Goal: Information Seeking & Learning: Learn about a topic

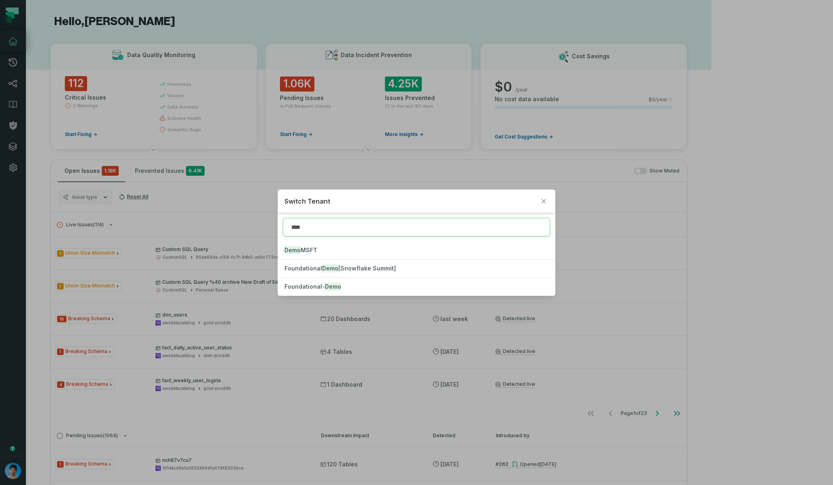
type input "****"
click button "Foundational- Demo" at bounding box center [416, 287] width 277 height 18
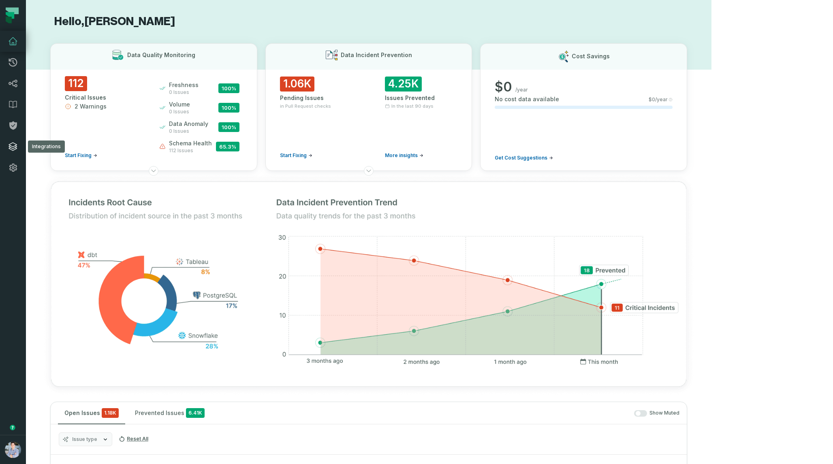
click at [16, 145] on icon at bounding box center [13, 147] width 8 height 8
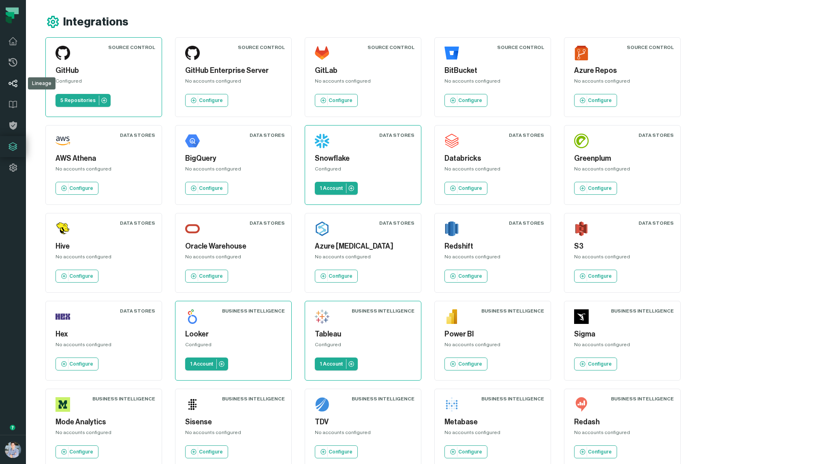
click at [15, 86] on icon at bounding box center [13, 84] width 9 height 8
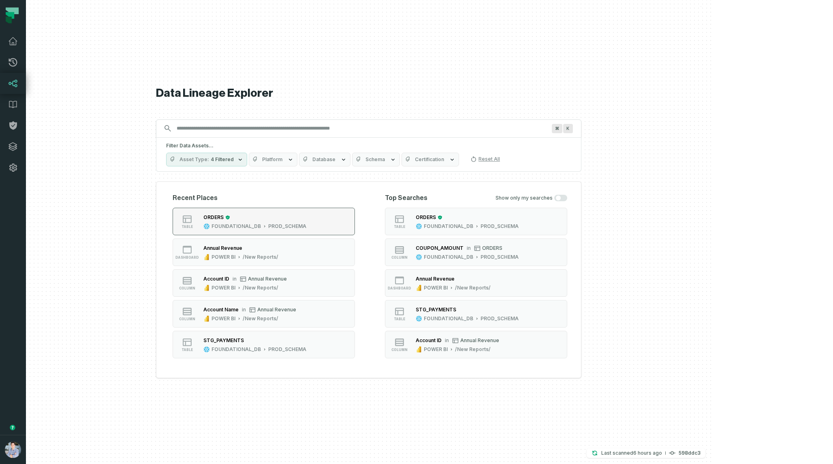
click at [310, 218] on div "ORDERS FOUNDATIONAL_DB PROD_SCHEMA" at bounding box center [254, 222] width 109 height 16
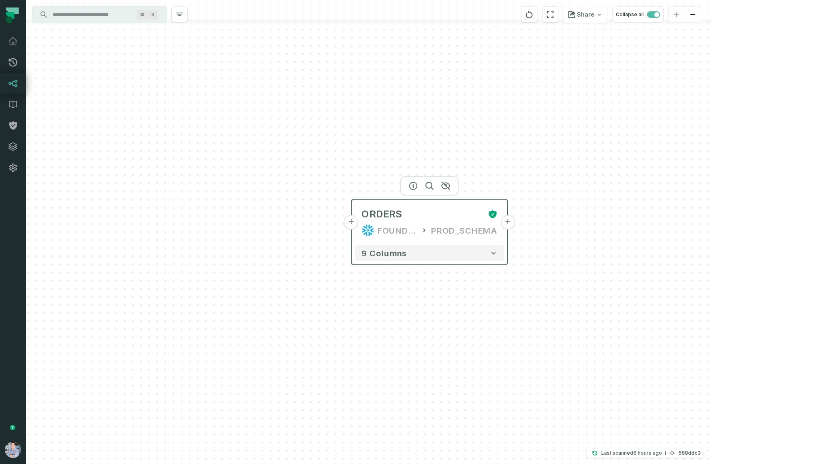
click at [354, 225] on button "+" at bounding box center [351, 222] width 15 height 15
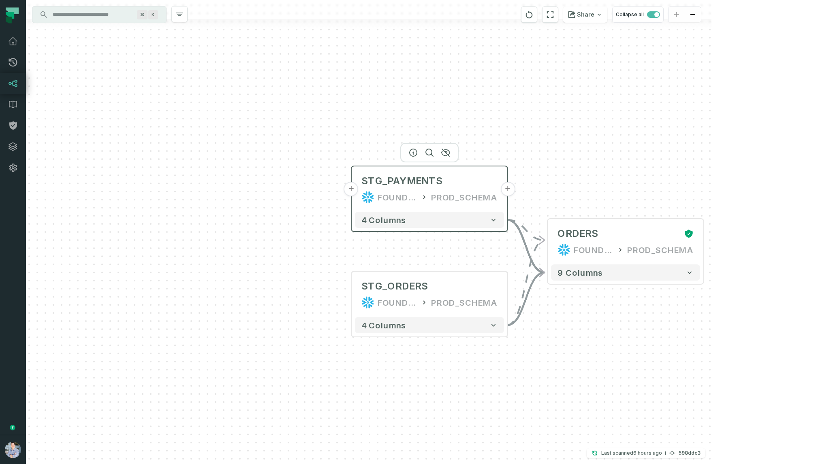
click at [353, 192] on button "+" at bounding box center [351, 189] width 15 height 15
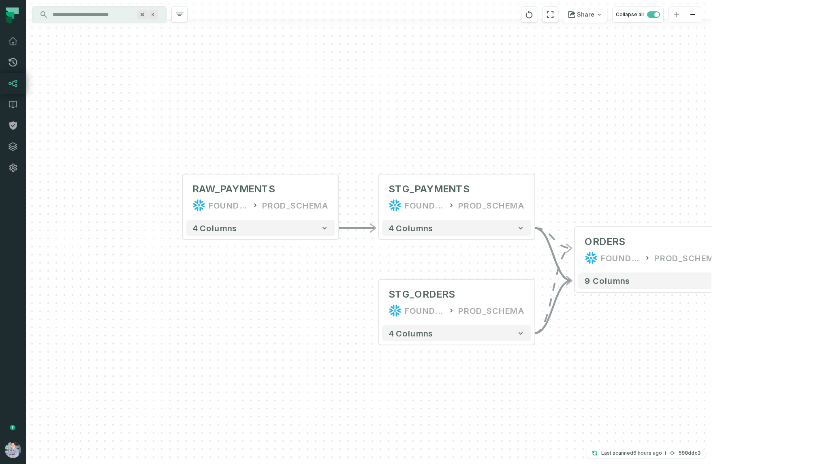
drag, startPoint x: 567, startPoint y: 183, endPoint x: 402, endPoint y: 148, distance: 168.5
click at [402, 148] on div "+ RAW_PAYMENTS FOUNDATIONAL_DB PROD_SCHEMA - 4 columns - STG_PAYMENTS FOUNDATIO…" at bounding box center [369, 232] width 686 height 464
click at [730, 250] on button "+" at bounding box center [730, 249] width 15 height 15
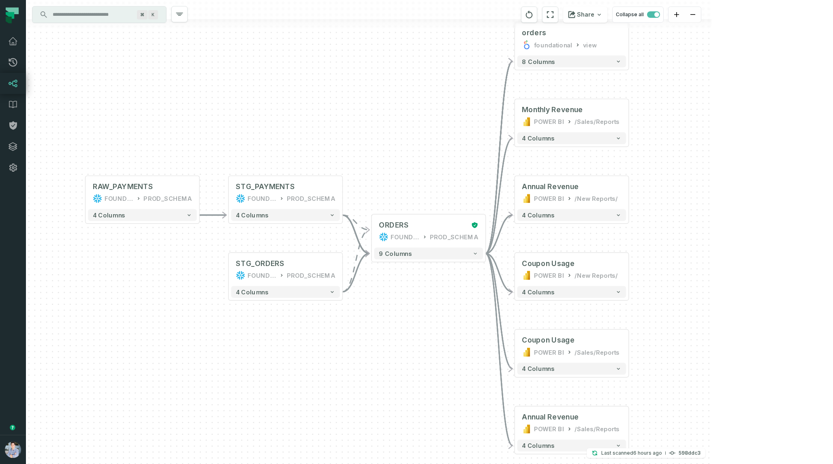
drag, startPoint x: 275, startPoint y: 184, endPoint x: 423, endPoint y: 143, distance: 153.8
click at [423, 143] on div "+ orders foundational view + 8 columns + Monthly Revenue POWER BI /Sales/Report…" at bounding box center [369, 232] width 686 height 464
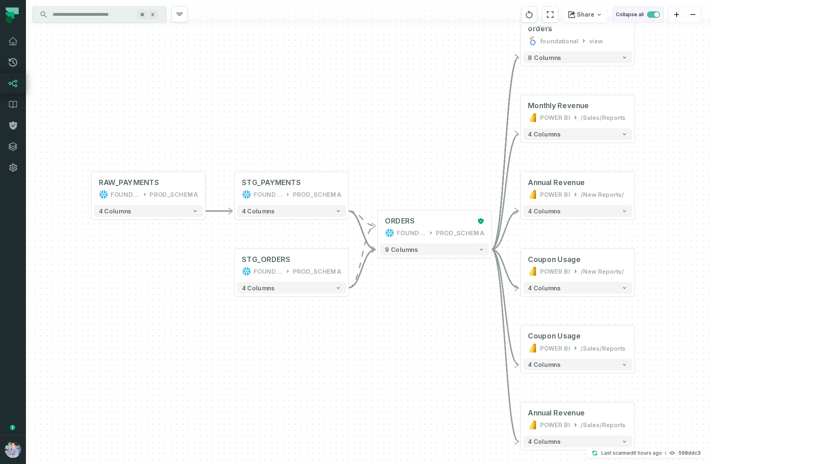
click at [664, 15] on button "Collapse all" at bounding box center [637, 14] width 51 height 16
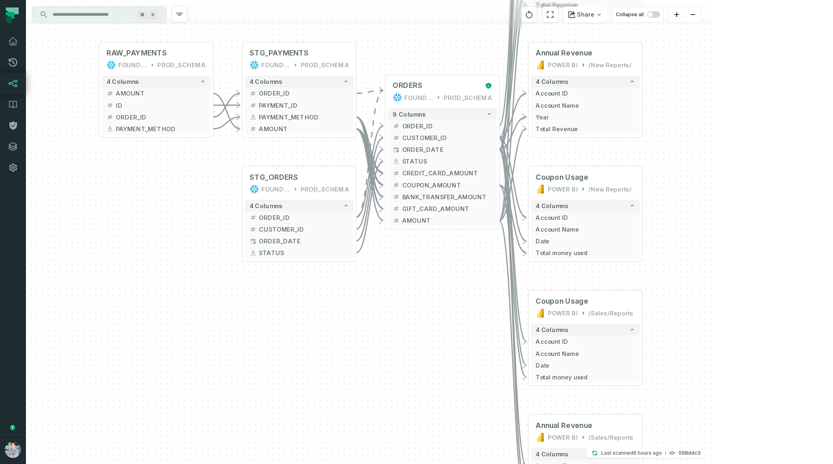
drag, startPoint x: 383, startPoint y: 289, endPoint x: 391, endPoint y: 17, distance: 271.6
click at [391, 17] on div "+ orders foundational view + 8 columns - id - order_amount + time_of_order - ti…" at bounding box center [369, 232] width 686 height 464
click at [419, 136] on span "CUSTOMER_ID" at bounding box center [447, 137] width 90 height 9
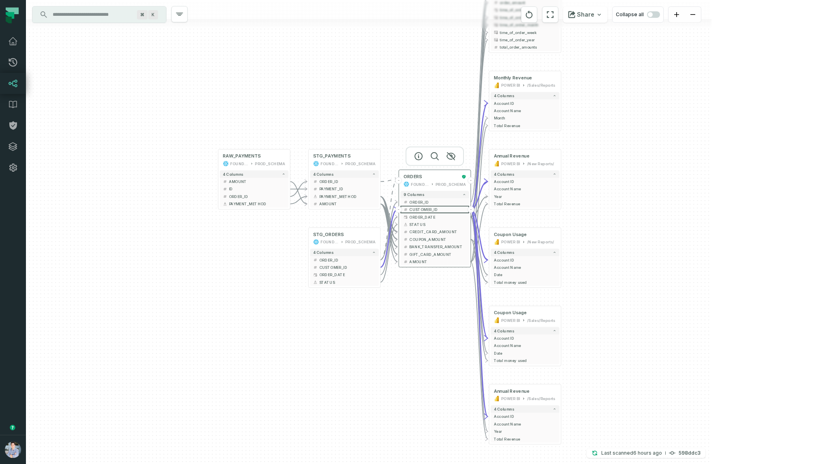
click at [471, 182] on button "-" at bounding box center [471, 180] width 7 height 7
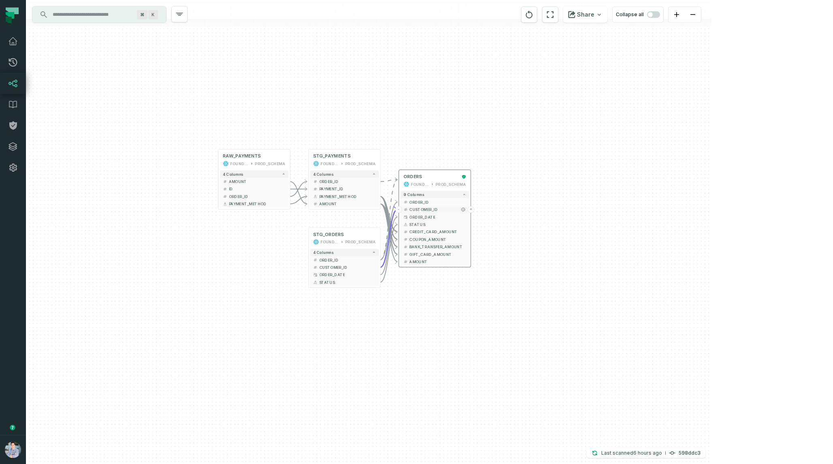
click at [469, 210] on button "+" at bounding box center [471, 209] width 7 height 7
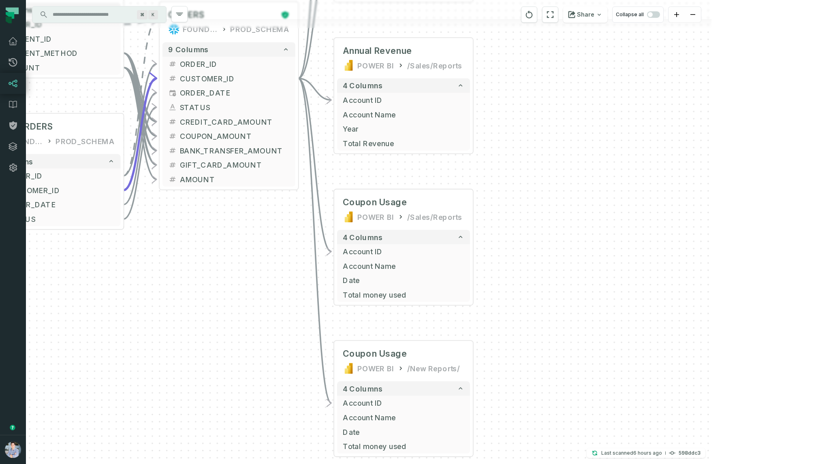
drag, startPoint x: 501, startPoint y: 359, endPoint x: 475, endPoint y: 35, distance: 325.2
click at [475, 35] on div "+ Monthly Revenue POWER BI /Sales/Reports 4 columns + Account ID + Account Name…" at bounding box center [369, 232] width 686 height 464
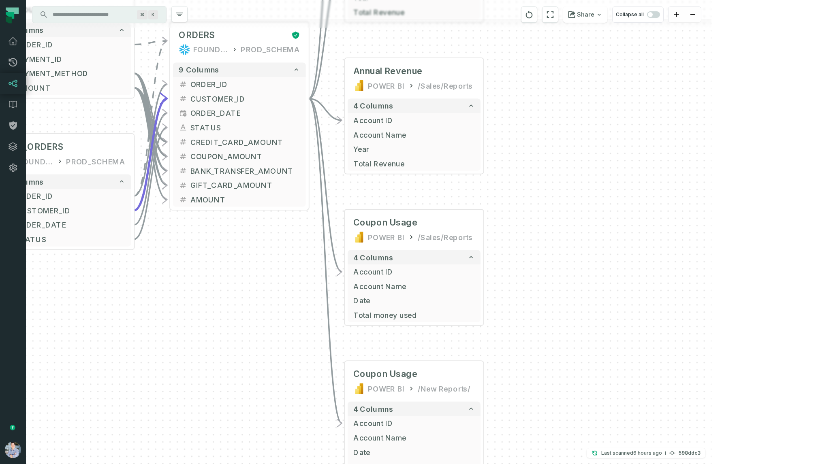
drag, startPoint x: 253, startPoint y: 263, endPoint x: 277, endPoint y: 310, distance: 52.7
click at [277, 310] on div "+ Monthly Revenue POWER BI /Sales/Reports 4 columns + Account ID + Account Name…" at bounding box center [369, 232] width 686 height 464
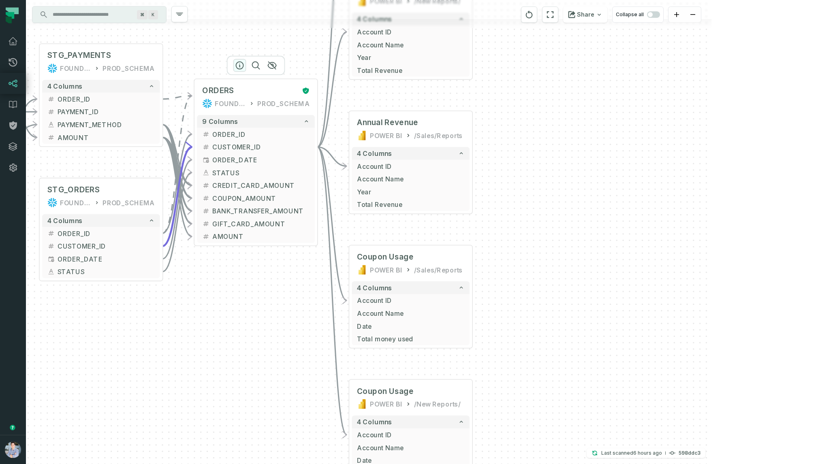
click at [239, 66] on icon "button" at bounding box center [239, 65] width 7 height 7
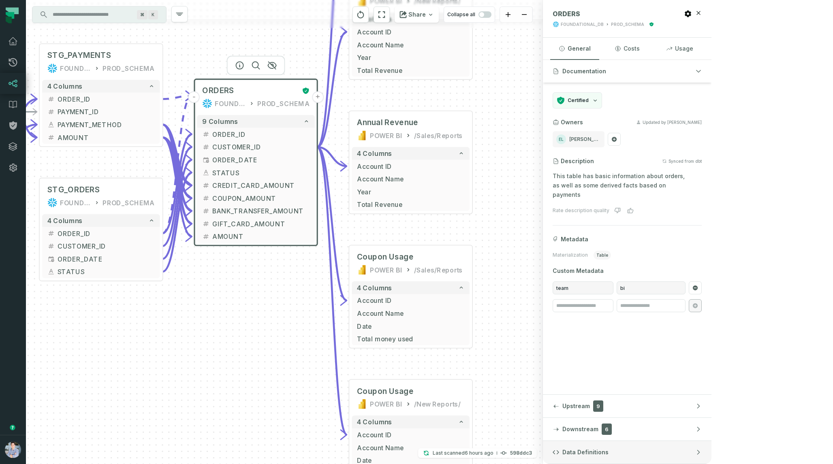
click at [609, 453] on span "Data Definitions" at bounding box center [585, 453] width 46 height 8
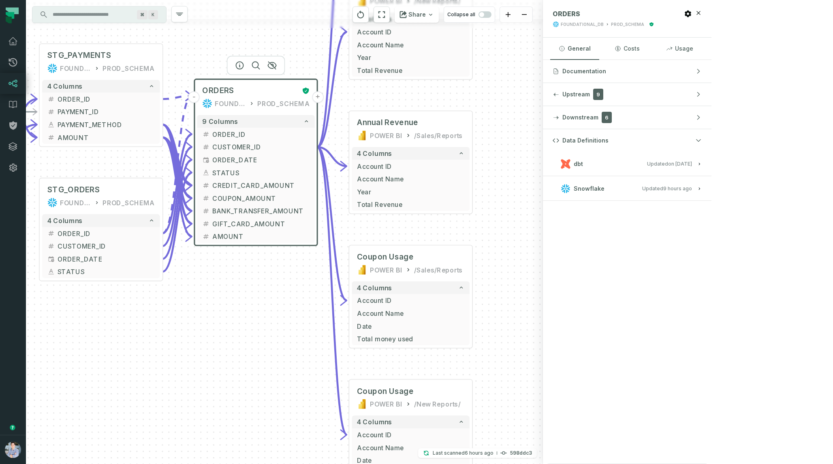
click at [692, 165] on relative-time "1/6/2025, 1:15:21 PM" at bounding box center [680, 164] width 24 height 6
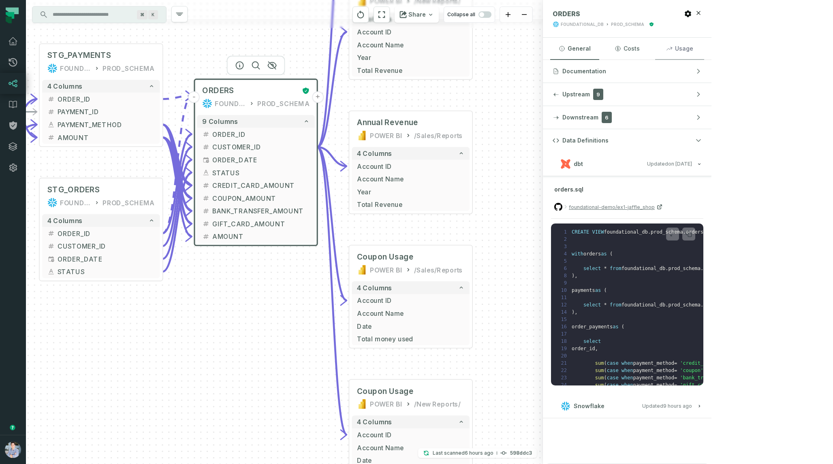
click at [704, 49] on button "Usage" at bounding box center [679, 49] width 49 height 22
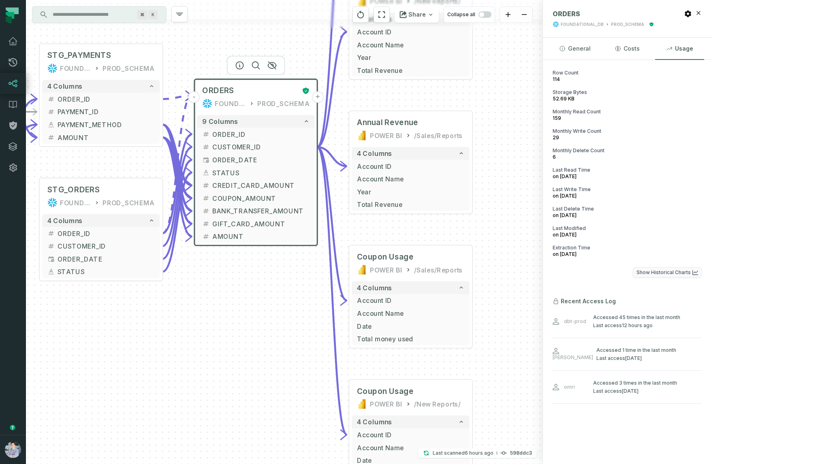
click at [702, 269] on button "Show Historical Charts" at bounding box center [667, 272] width 69 height 11
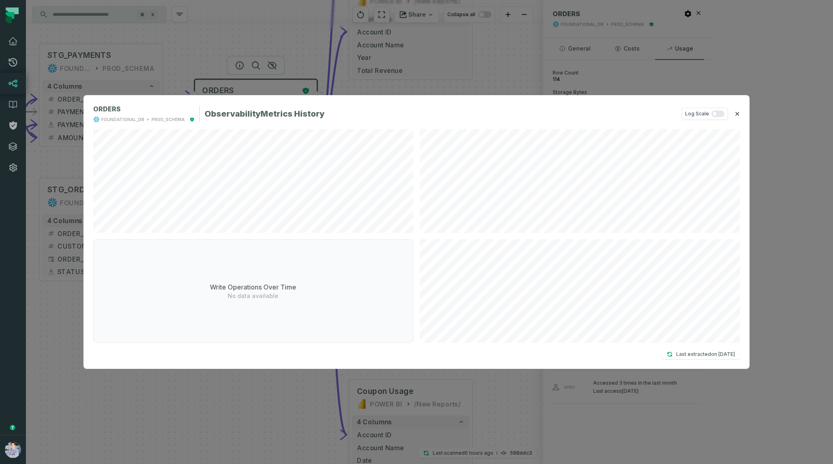
click at [737, 116] on button "✕" at bounding box center [737, 114] width 5 height 10
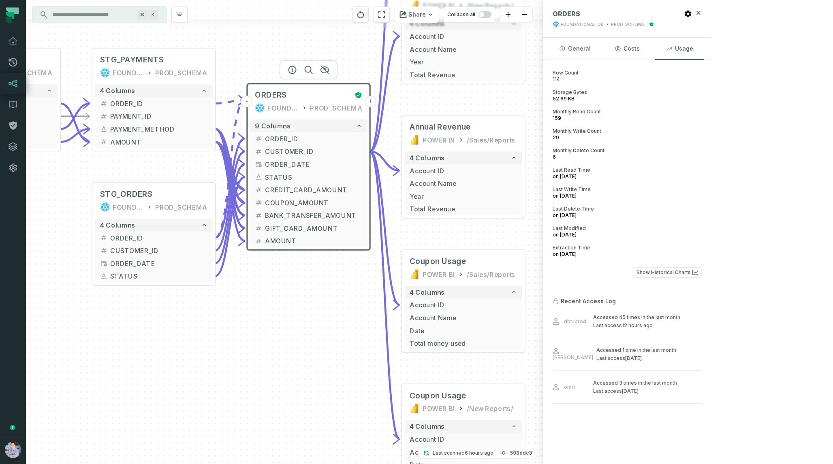
drag, startPoint x: 199, startPoint y: 349, endPoint x: 289, endPoint y: 372, distance: 93.6
click at [291, 372] on div "+ Monthly Revenue POWER BI /Sales/Reports 4 columns + Account ID + Account Name…" at bounding box center [284, 232] width 517 height 464
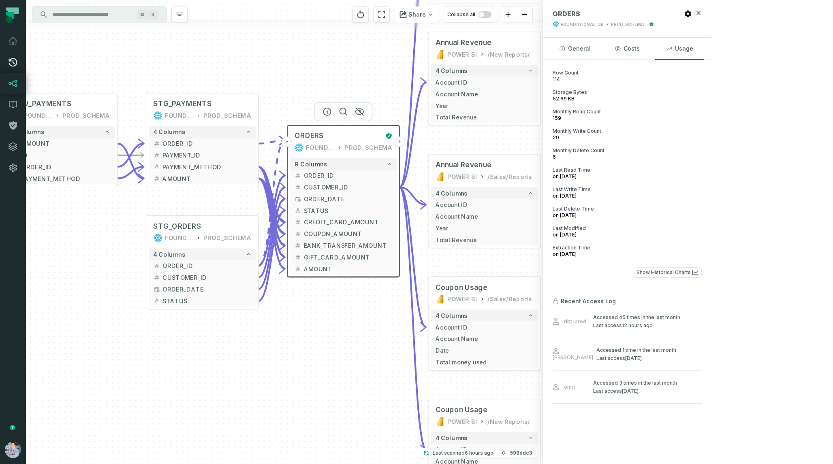
click at [19, 66] on link "Pull Requests" at bounding box center [13, 62] width 26 height 21
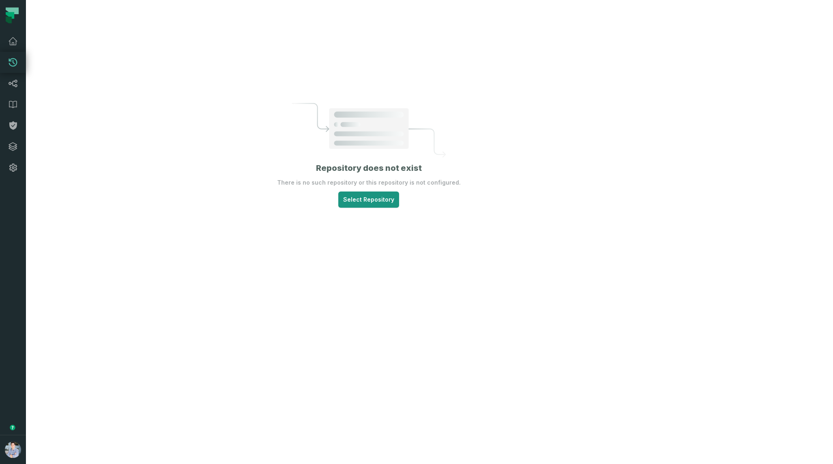
click at [427, 215] on html "Pull Requests Dashboard Lineage Data Catalog Policies Integrations Settings Alo…" at bounding box center [416, 232] width 833 height 464
click at [424, 242] on span "foundational-demo" at bounding box center [416, 244] width 38 height 5
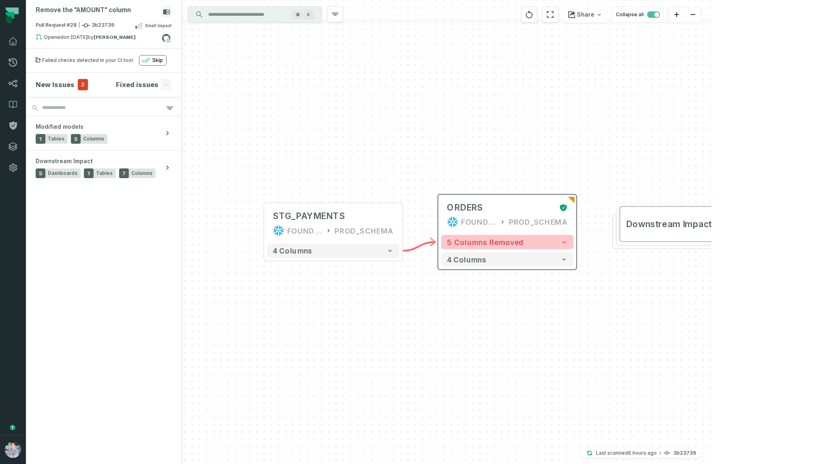
click at [486, 242] on span "5 columns removed" at bounding box center [485, 242] width 77 height 9
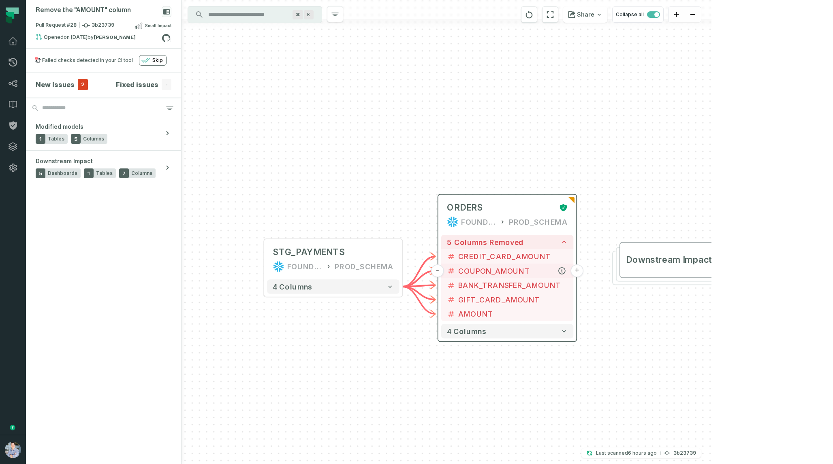
click at [576, 271] on button "+" at bounding box center [577, 271] width 13 height 13
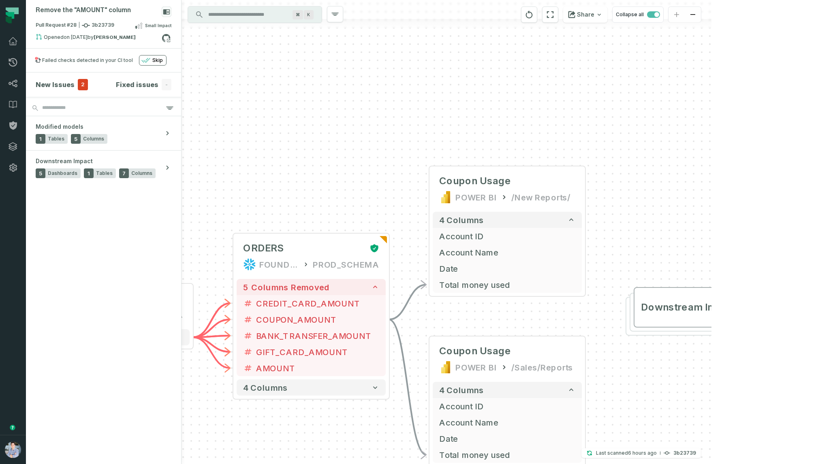
drag, startPoint x: 290, startPoint y: 154, endPoint x: 357, endPoint y: 134, distance: 69.5
click at [357, 134] on div "+ Coupon Usage POWER BI /New Reports/ 4 columns + Account ID + Account Name + D…" at bounding box center [447, 232] width 530 height 464
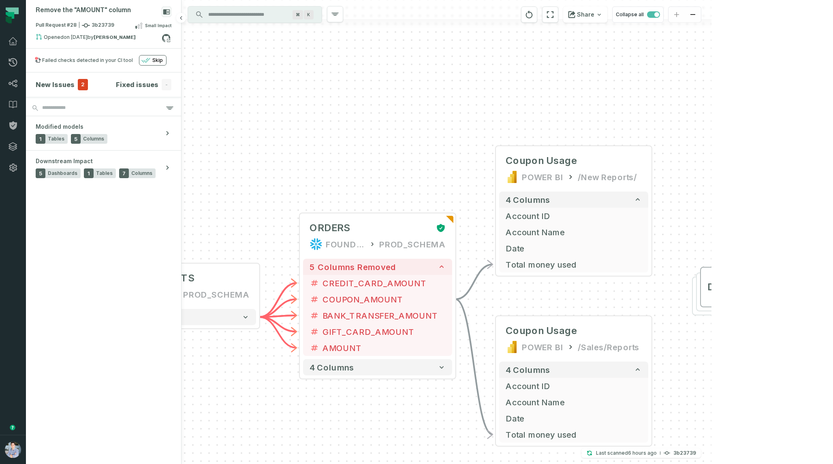
click at [79, 84] on span "2" at bounding box center [83, 84] width 10 height 11
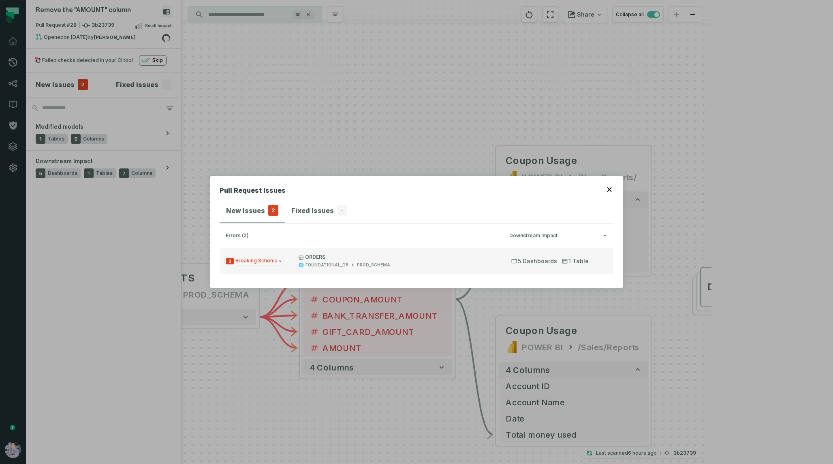
click at [319, 256] on p "ORDERS" at bounding box center [398, 257] width 198 height 6
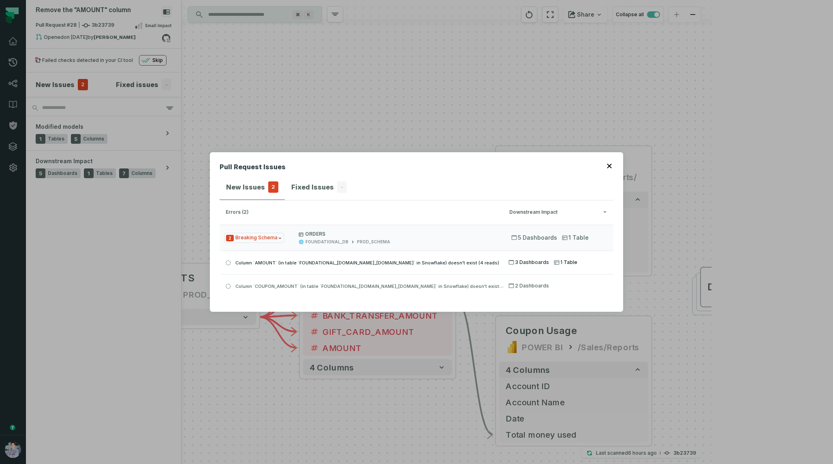
click at [358, 265] on span "Column `AMOUNT` (in table `FOUNDATIONAL_DB.PROD_SCHEMA.ORDERS` in Snowflake) do…" at bounding box center [367, 263] width 264 height 6
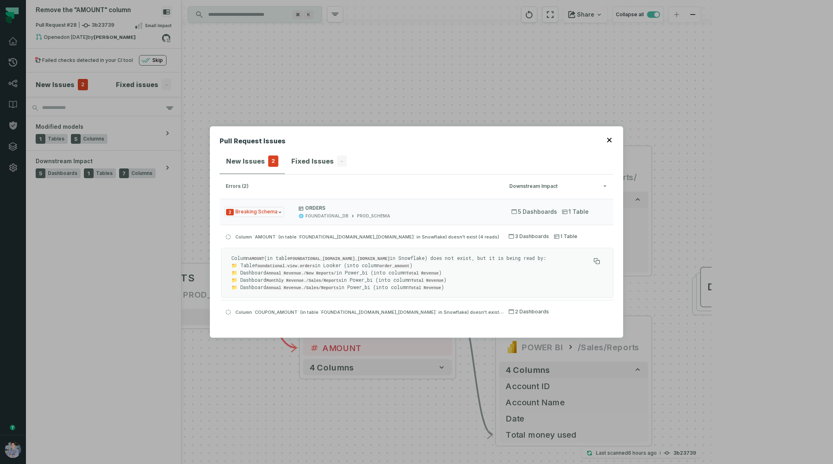
click at [609, 140] on icon "button" at bounding box center [609, 140] width 5 height 5
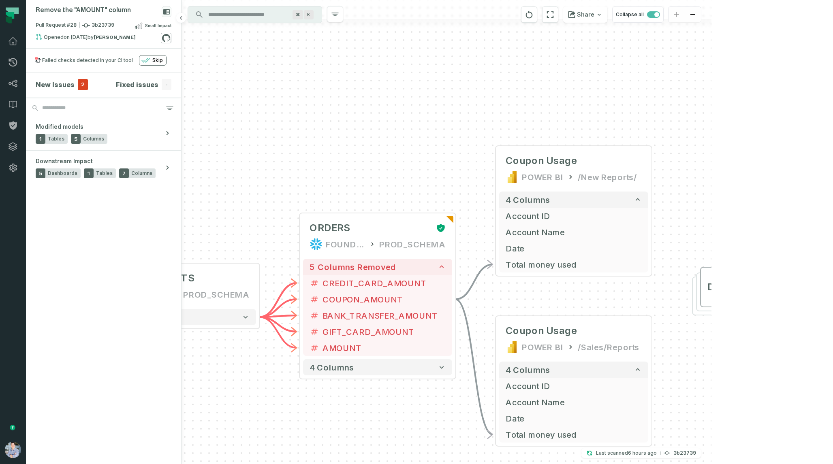
click at [165, 37] on icon at bounding box center [166, 38] width 11 height 11
click at [13, 41] on icon at bounding box center [13, 41] width 10 height 10
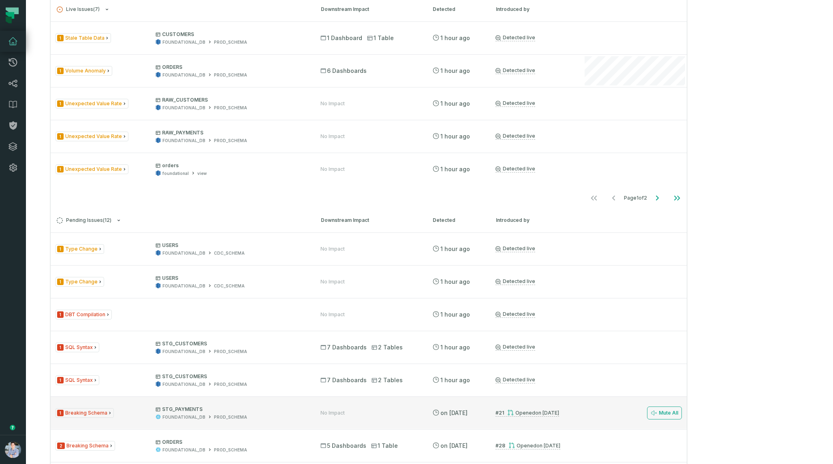
scroll to position [454, 0]
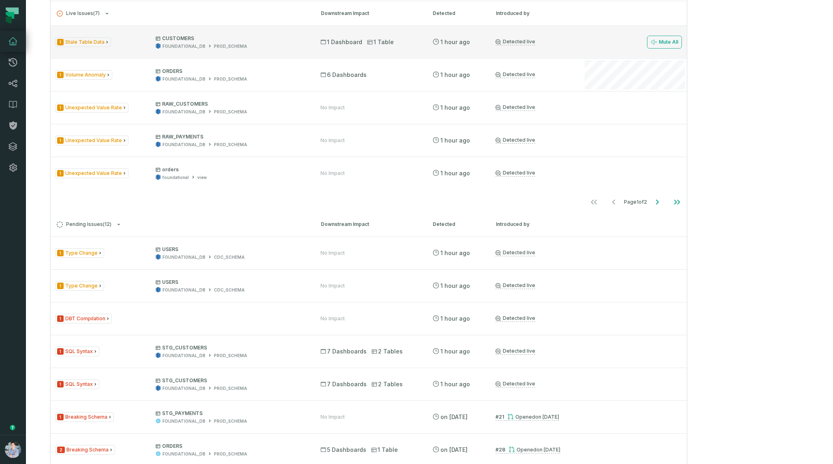
click at [118, 49] on div "1 Stale Table Data CUSTOMERS FOUNDATIONAL_DB PROD_SCHEMA" at bounding box center [181, 42] width 250 height 14
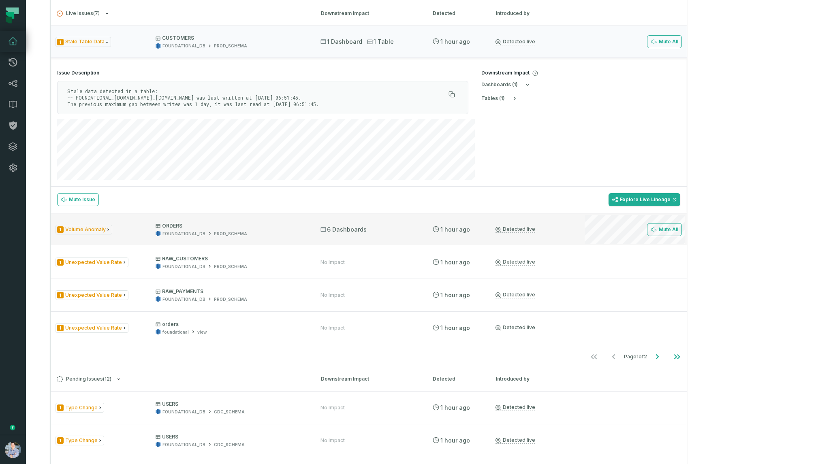
click at [144, 237] on div "1 Volume Anomaly ORDERS FOUNDATIONAL_DB PROD_SCHEMA" at bounding box center [181, 230] width 250 height 14
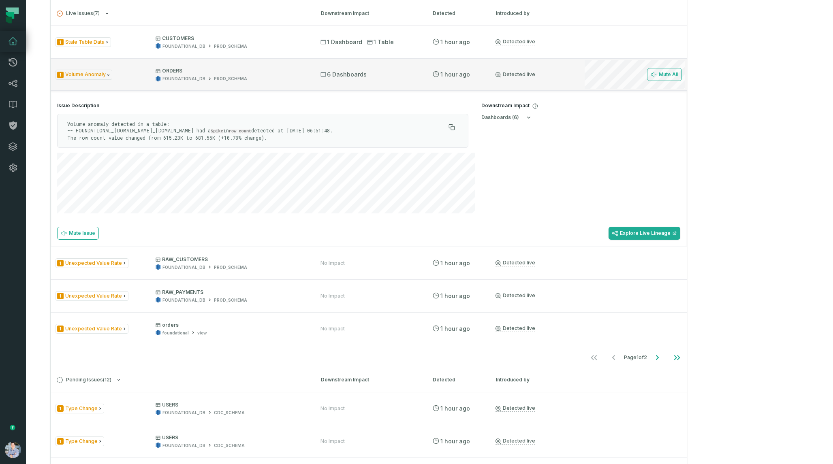
click at [303, 82] on div "FOUNDATIONAL_DB PROD_SCHEMA" at bounding box center [231, 79] width 150 height 6
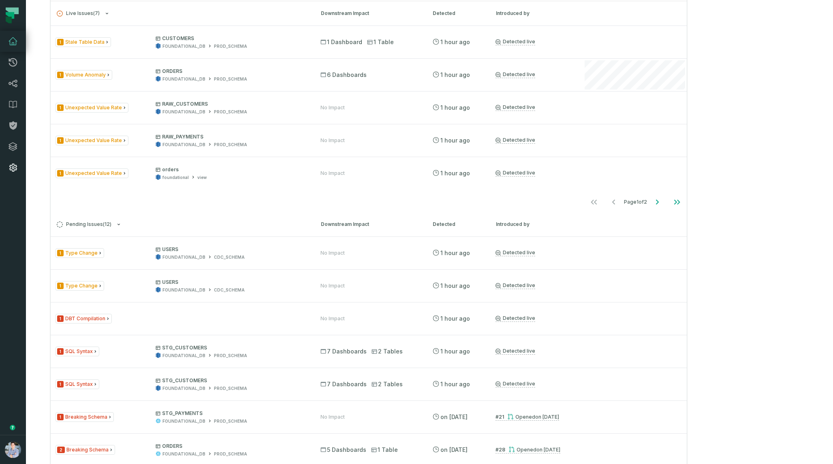
click at [14, 170] on icon at bounding box center [13, 168] width 8 height 8
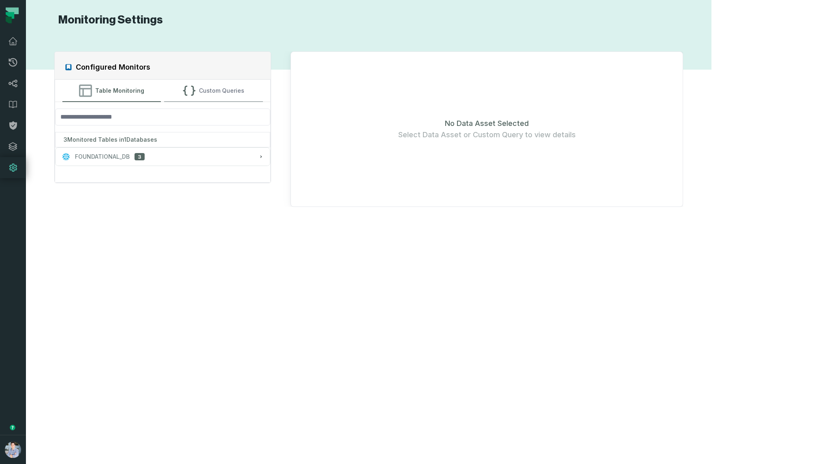
click at [240, 90] on button "Custom Queries" at bounding box center [213, 91] width 99 height 22
click at [152, 92] on button "Table Monitoring" at bounding box center [111, 91] width 99 height 22
click at [181, 158] on div "FOUNDATIONAL_DB 3" at bounding box center [162, 157] width 201 height 8
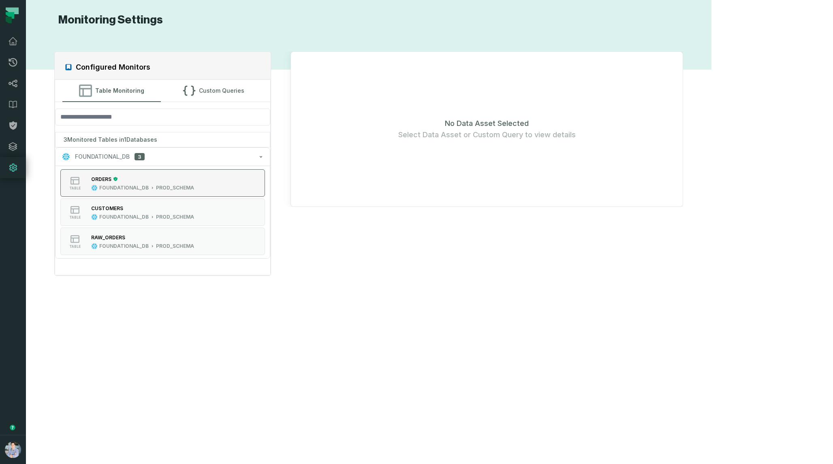
click at [167, 178] on div "ORDERS" at bounding box center [142, 179] width 103 height 8
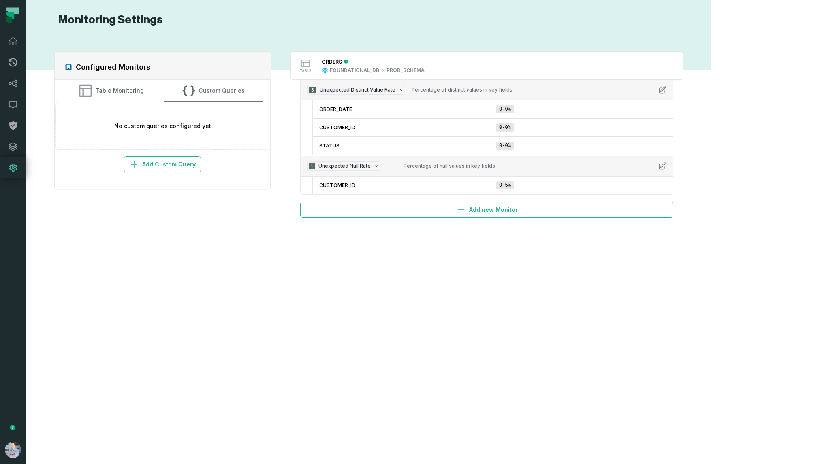
click at [195, 92] on icon "button" at bounding box center [188, 90] width 13 height 13
click at [181, 166] on button "Add Custom Query" at bounding box center [162, 164] width 77 height 16
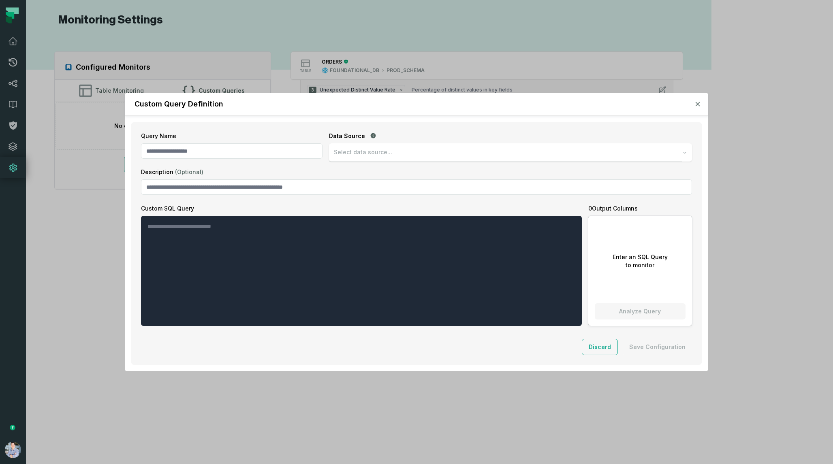
click at [701, 100] on div "Custom Query Definition" at bounding box center [416, 104] width 583 height 23
click at [699, 100] on button "button" at bounding box center [698, 104] width 8 height 8
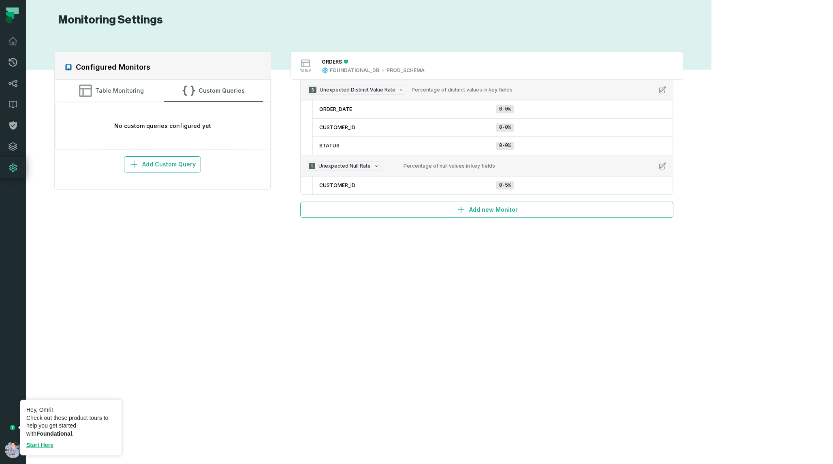
click at [14, 425] on icon "Tooltip anchor" at bounding box center [12, 428] width 6 height 6
click at [32, 445] on link "Start Here" at bounding box center [39, 445] width 27 height 6
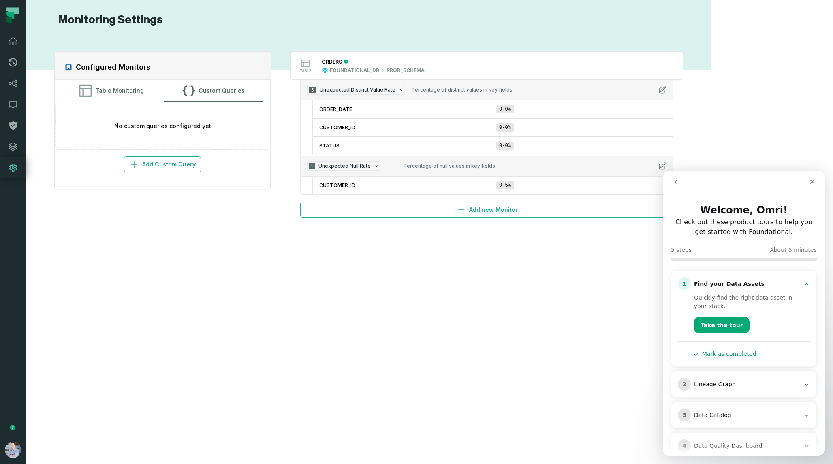
scroll to position [46, 0]
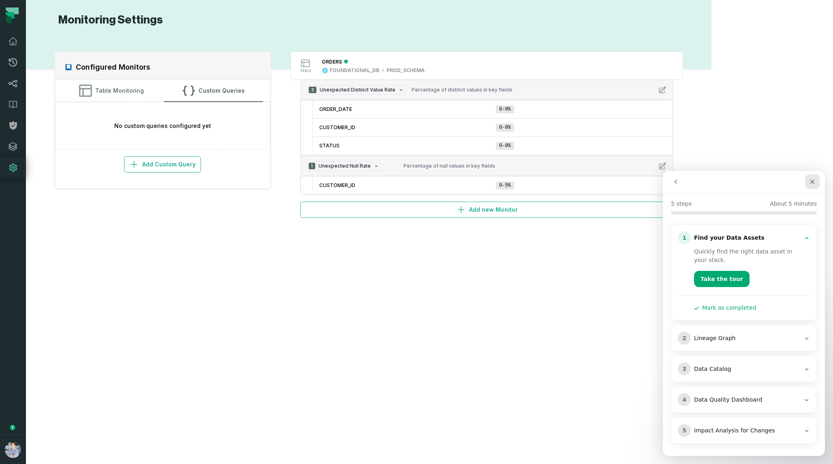
click at [813, 184] on icon "Close" at bounding box center [812, 182] width 6 height 6
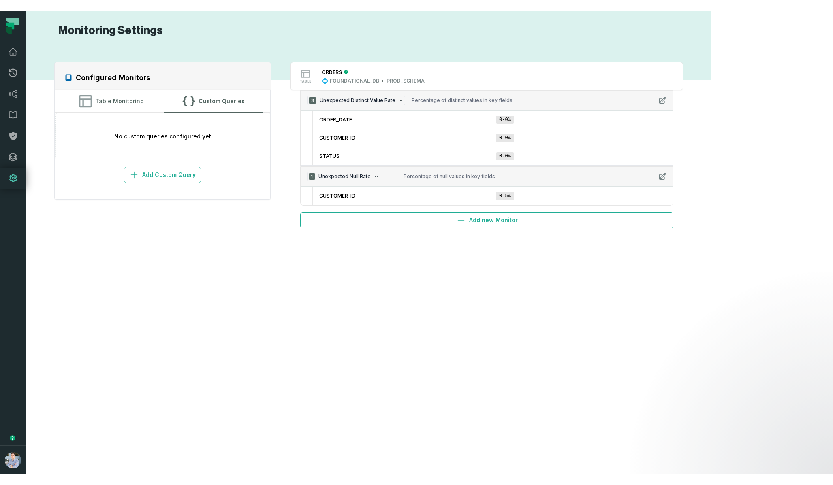
scroll to position [0, 0]
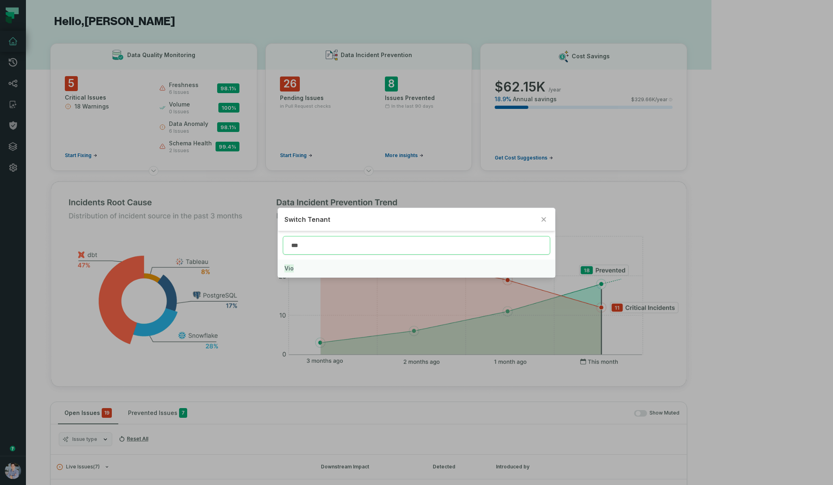
type input "***"
click at [325, 271] on button "Vio" at bounding box center [416, 269] width 277 height 18
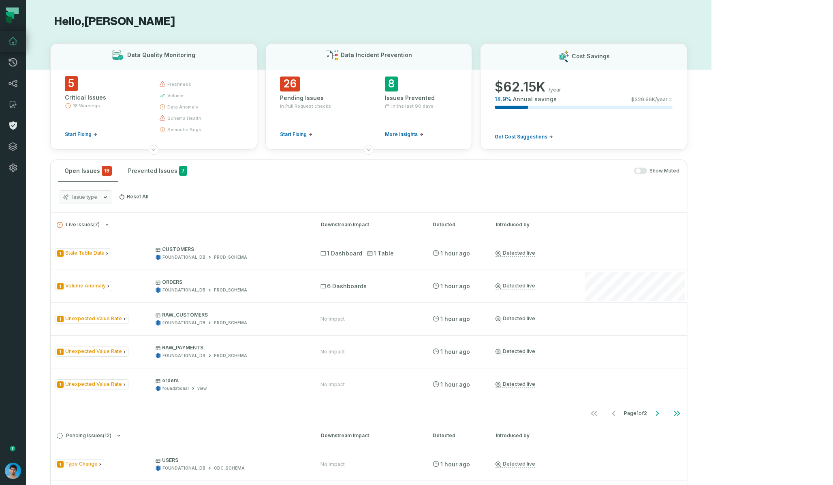
click at [14, 129] on icon at bounding box center [13, 126] width 8 height 9
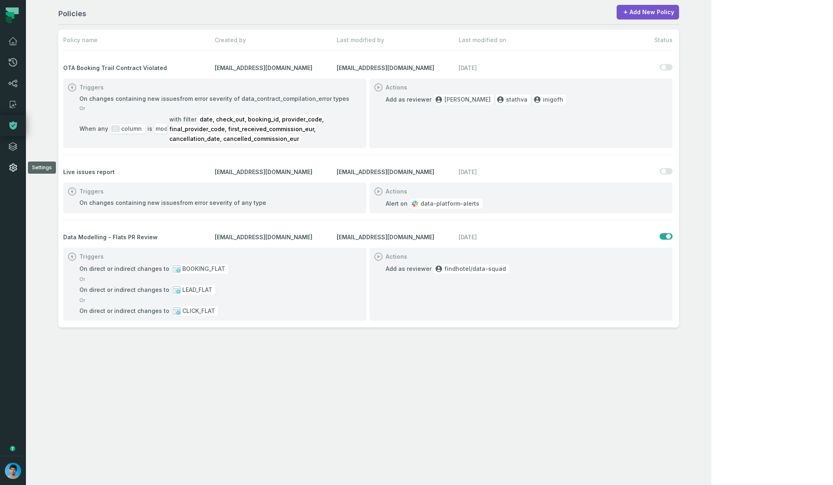
click at [16, 171] on icon at bounding box center [13, 168] width 10 height 10
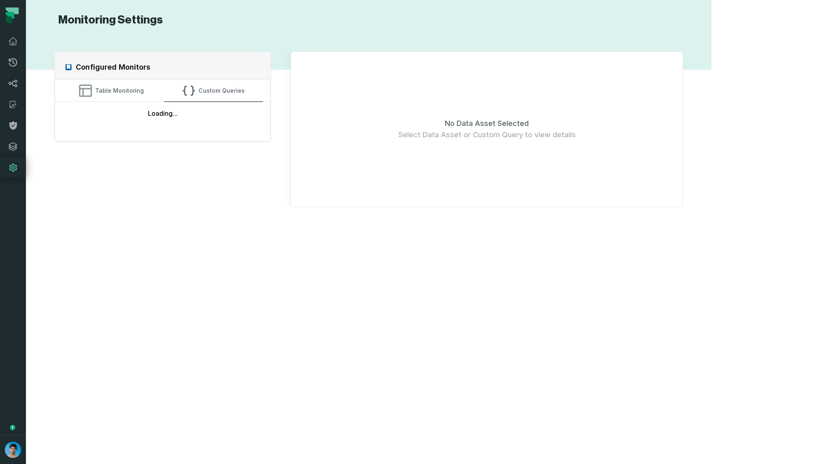
click at [245, 94] on button "Custom Queries" at bounding box center [213, 91] width 99 height 22
click at [147, 87] on button "Table Monitoring" at bounding box center [111, 91] width 99 height 22
click at [252, 85] on button "Custom Queries" at bounding box center [213, 91] width 99 height 22
click at [16, 126] on icon at bounding box center [13, 126] width 8 height 9
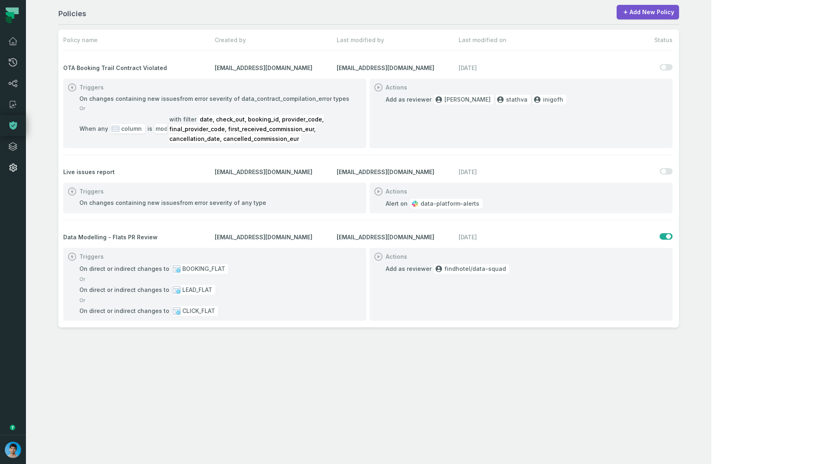
click at [11, 168] on icon at bounding box center [13, 168] width 10 height 10
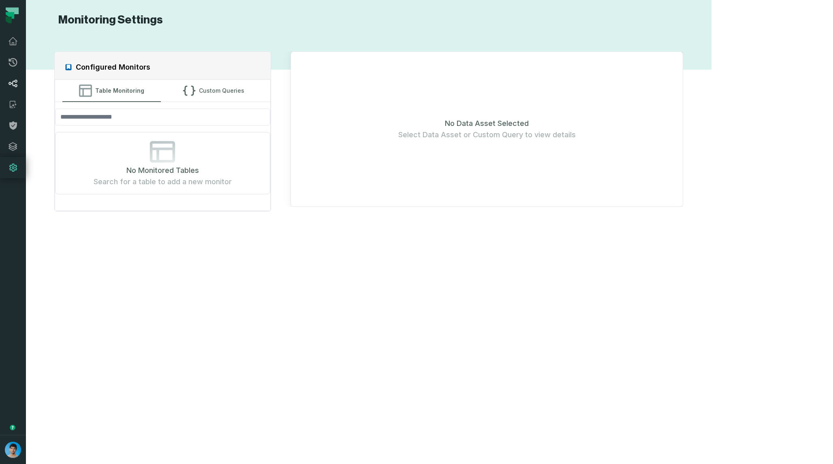
click at [14, 84] on icon at bounding box center [13, 84] width 10 height 10
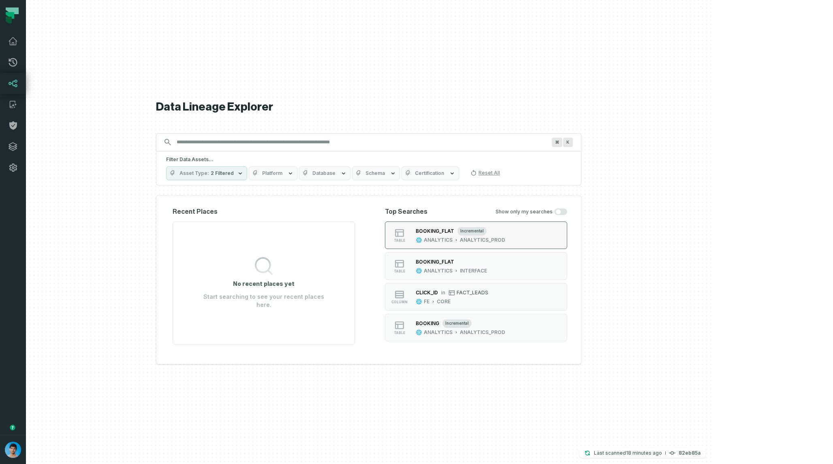
click at [453, 238] on div "ANALYTICS" at bounding box center [438, 240] width 29 height 6
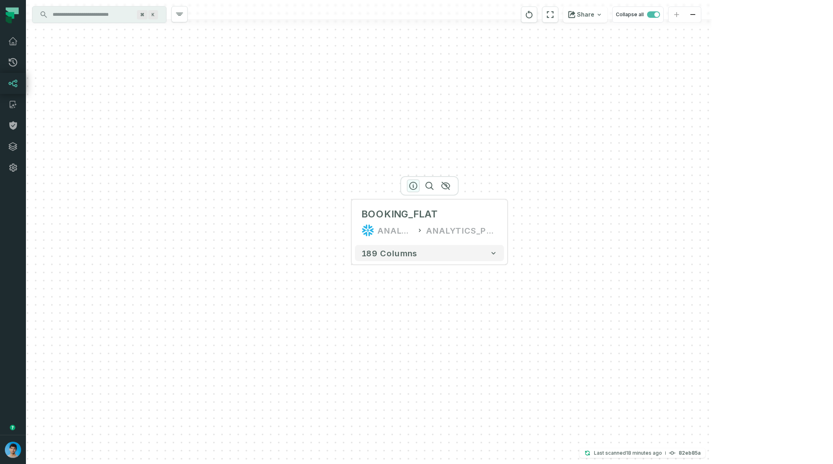
click at [412, 187] on icon "button" at bounding box center [413, 186] width 10 height 10
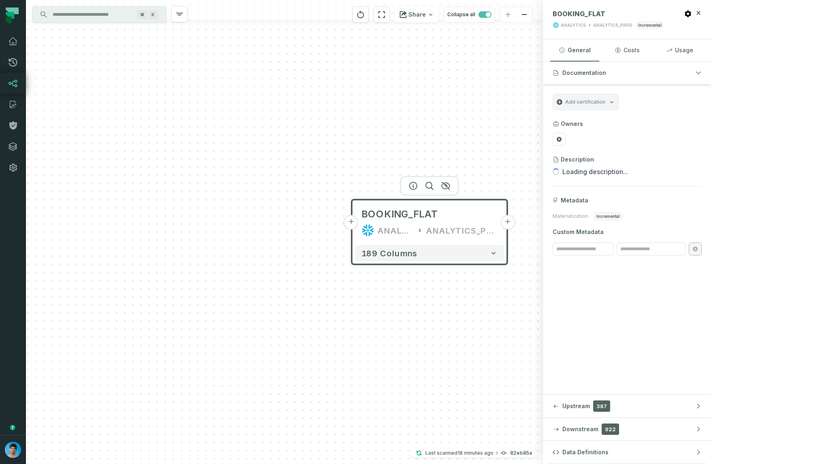
click at [619, 102] on div "Add certification" at bounding box center [586, 102] width 66 height 16
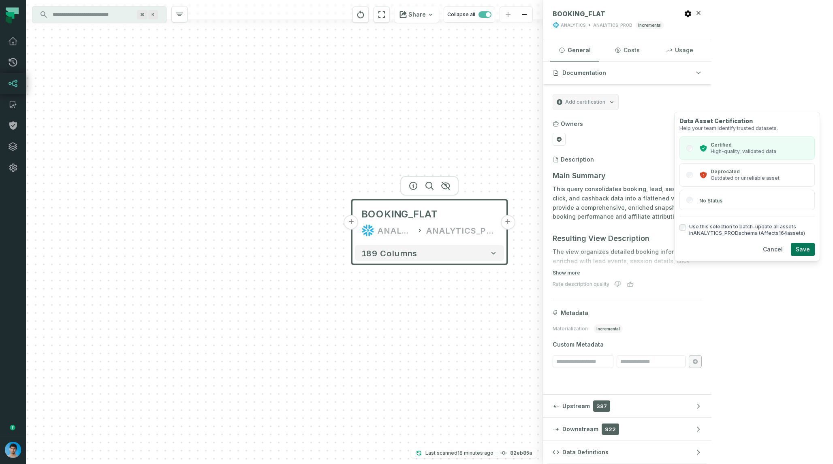
click at [808, 250] on button "Save" at bounding box center [803, 249] width 24 height 13
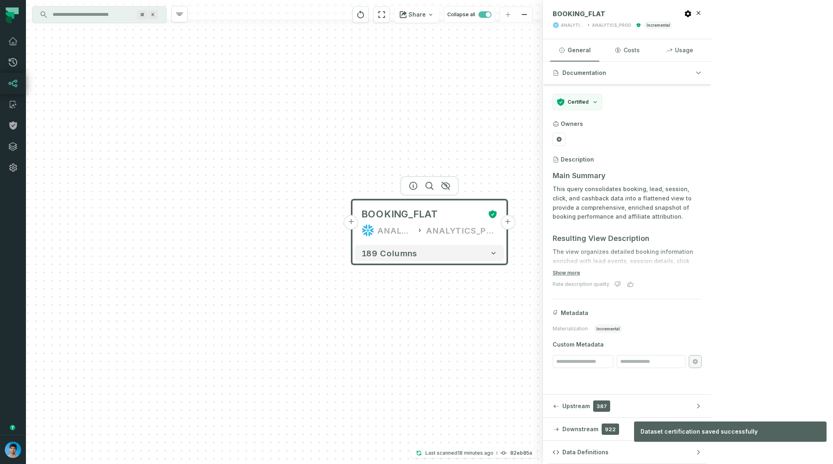
click at [75, 17] on input "Discovery Provider cmdk menu" at bounding box center [92, 14] width 88 height 13
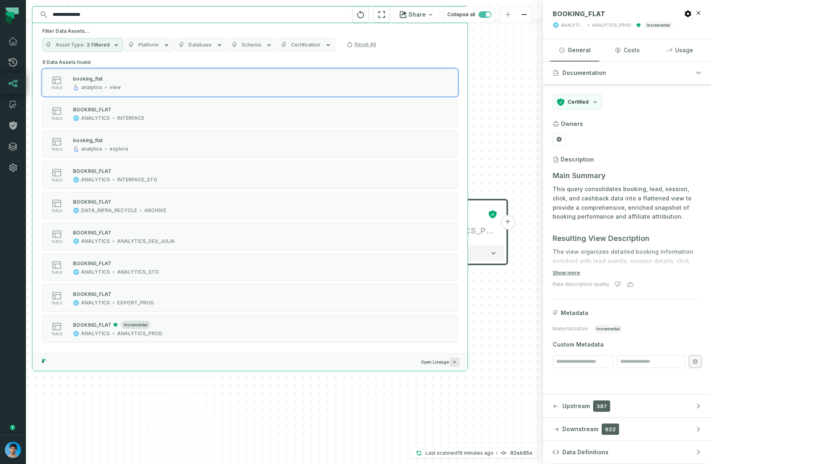
type input "**********"
click at [306, 47] on span "Certification" at bounding box center [305, 45] width 29 height 6
click at [281, 91] on button "Certified" at bounding box center [281, 94] width 6 height 6
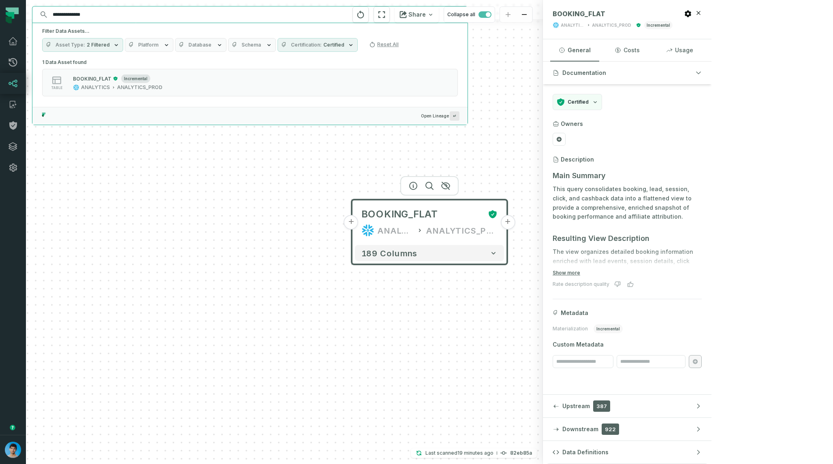
click at [304, 36] on div "Filter Data Assets... Asset Type 2 Filtered Platform Database Schema Certificat…" at bounding box center [249, 40] width 435 height 34
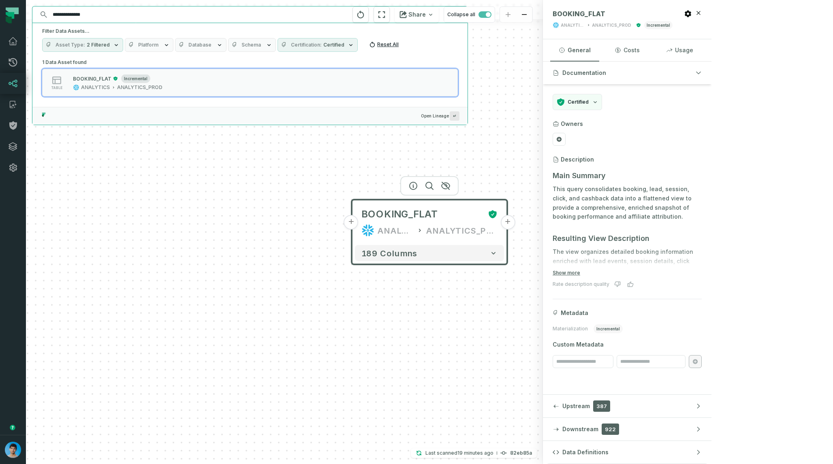
click at [377, 45] on button "Reset All" at bounding box center [384, 44] width 36 height 13
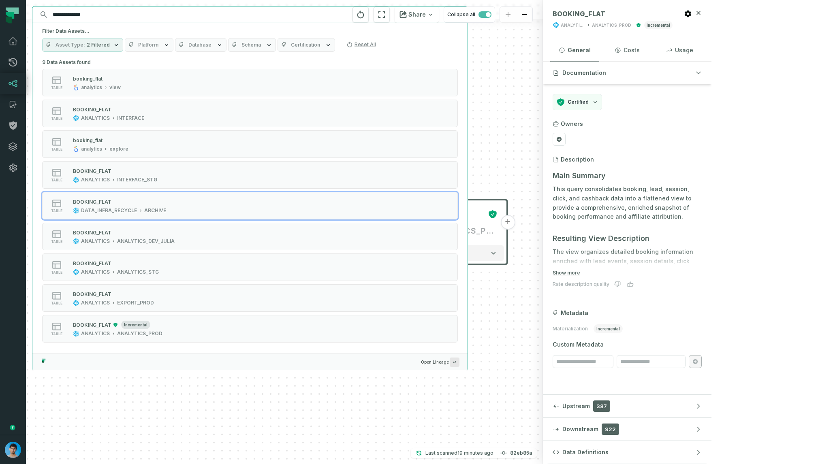
click at [501, 158] on div "+ BOOKING_FLAT ANALYTICS ANALYTICS_PROD + 189 columns" at bounding box center [284, 232] width 517 height 464
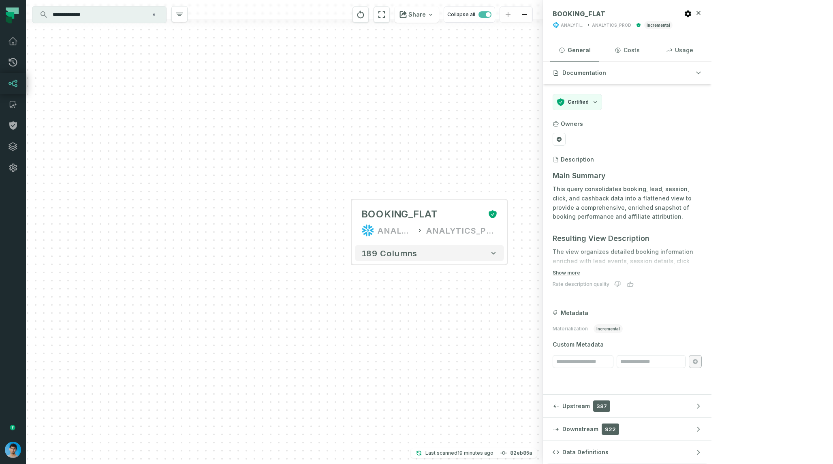
click at [589, 99] on span "Certified" at bounding box center [578, 102] width 21 height 6
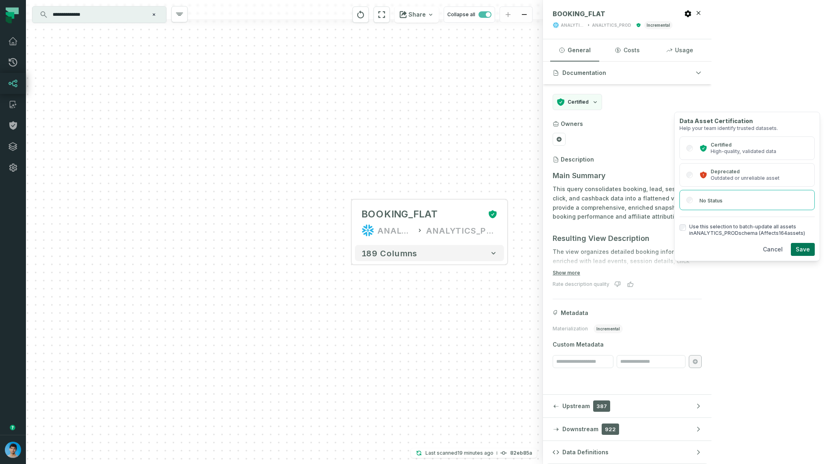
click at [804, 251] on button "Save" at bounding box center [803, 249] width 24 height 13
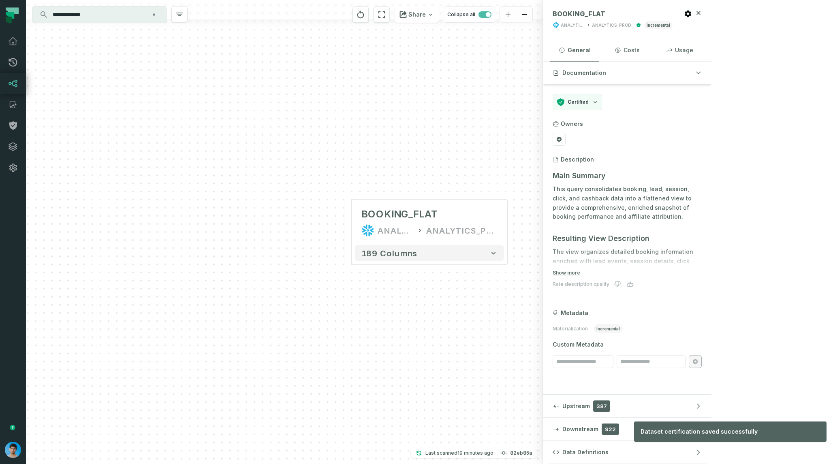
click at [541, 124] on div "+ BOOKING_FLAT ANALYTICS ANALYTICS_PROD + 189 columns" at bounding box center [284, 232] width 517 height 464
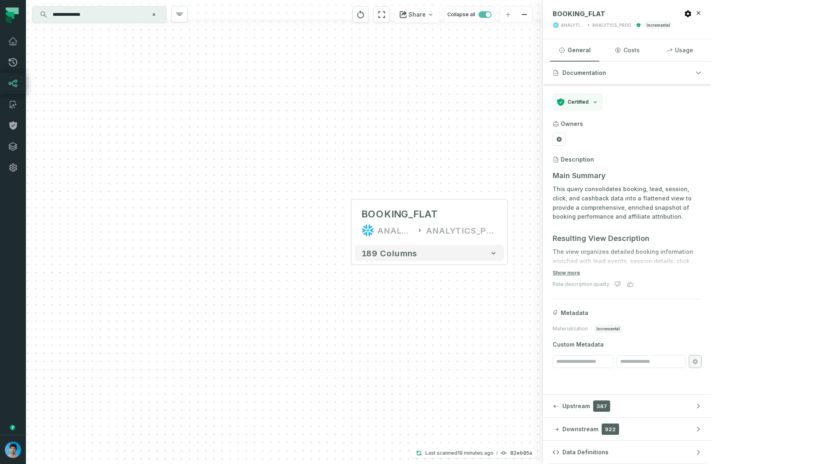
click at [541, 124] on div "+ BOOKING_FLAT ANALYTICS ANALYTICS_PROD + 189 columns" at bounding box center [284, 232] width 517 height 464
click at [702, 14] on icon "button" at bounding box center [698, 13] width 6 height 6
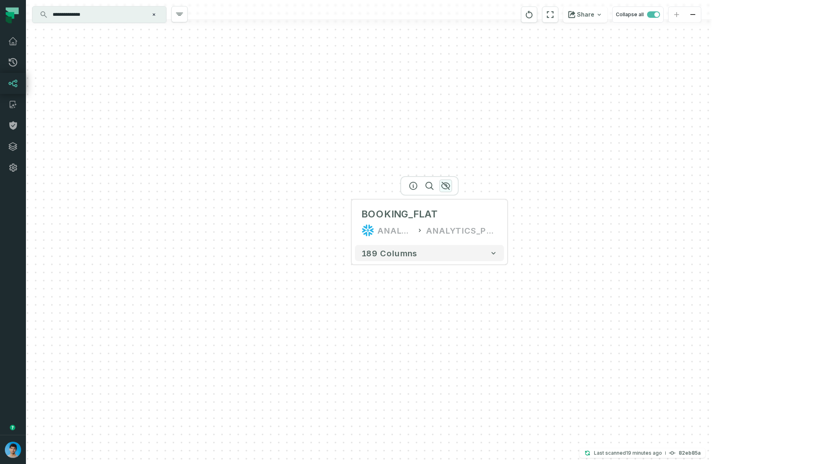
click at [447, 187] on icon "button" at bounding box center [446, 186] width 10 height 10
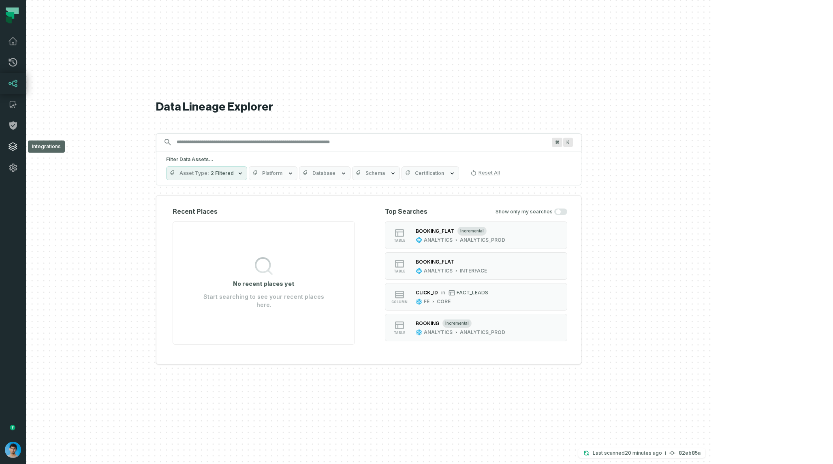
click at [14, 145] on icon at bounding box center [13, 147] width 10 height 10
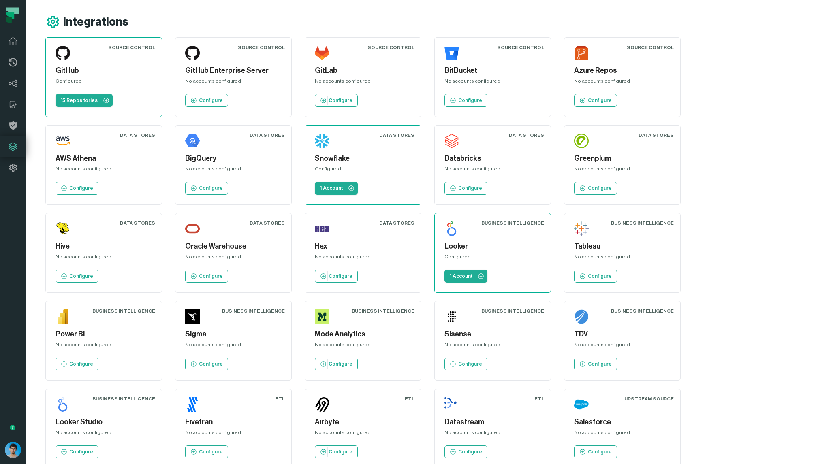
click at [264, 11] on div "Integrations Source Control GitHub Configured 15 Repositories Source Control Gi…" at bounding box center [369, 285] width 686 height 571
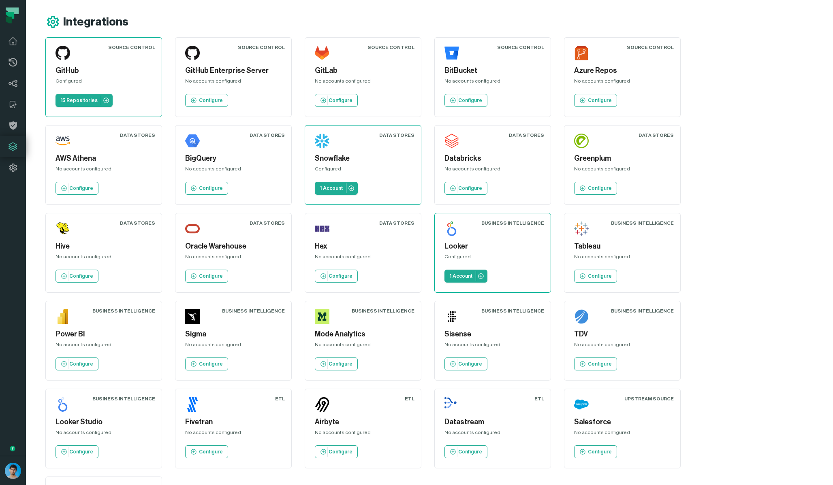
click at [712, 18] on div "Integrations" at bounding box center [378, 22] width 666 height 15
